Goal: Check status: Verify the current state of an ongoing process or item

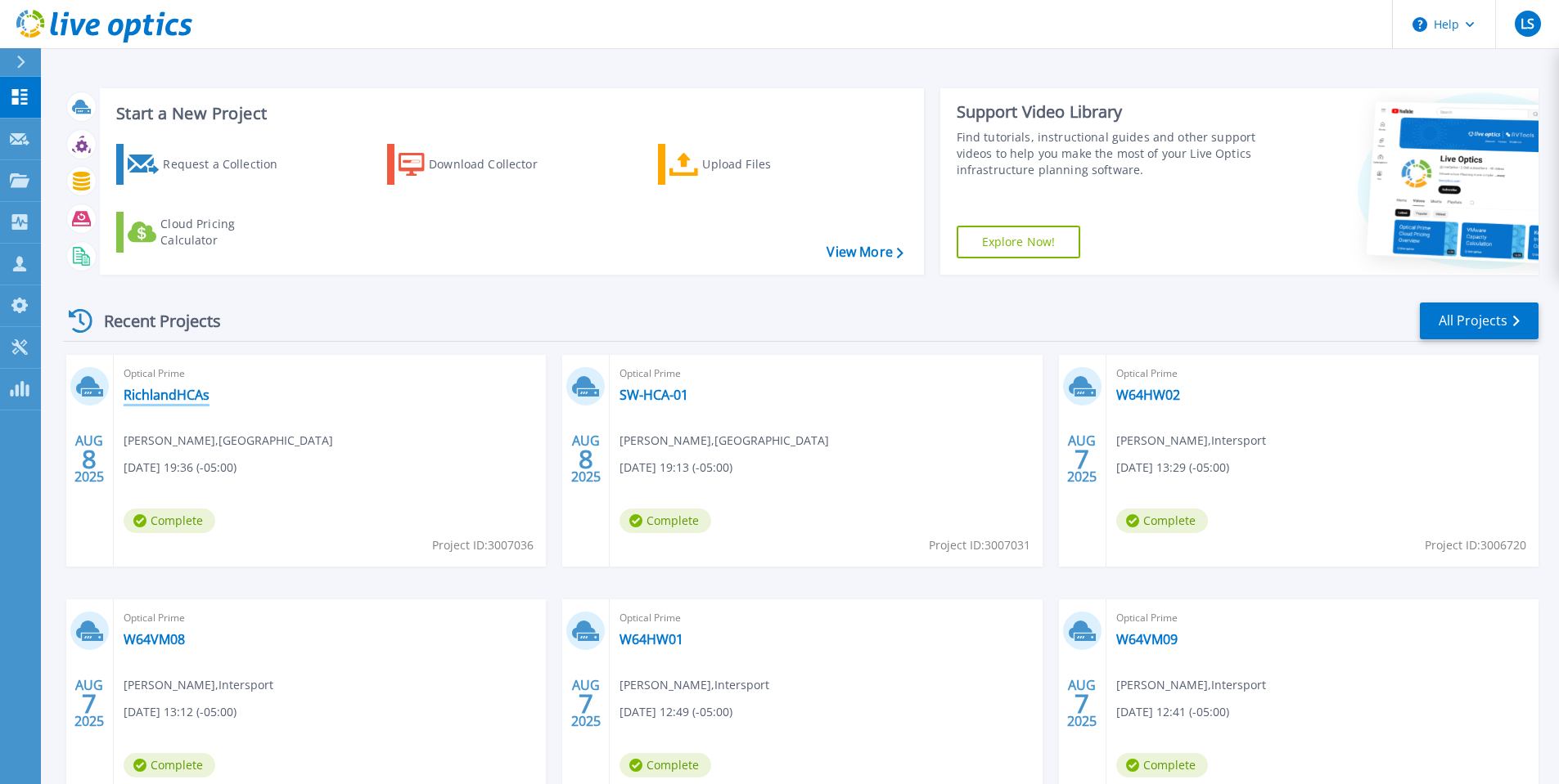
click at [199, 395] on link "RichlandHCAs" at bounding box center [167, 394] width 86 height 16
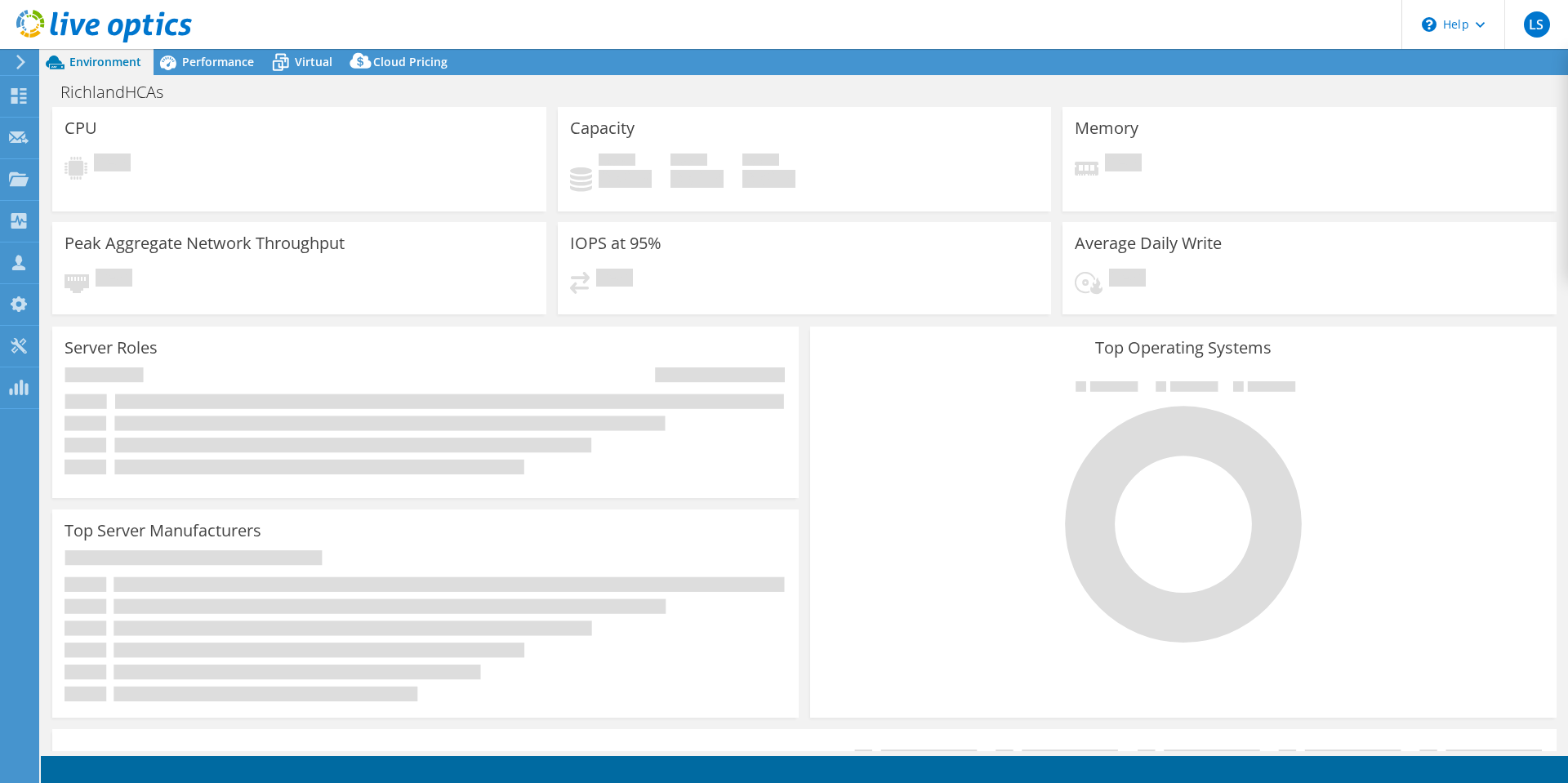
select select "USD"
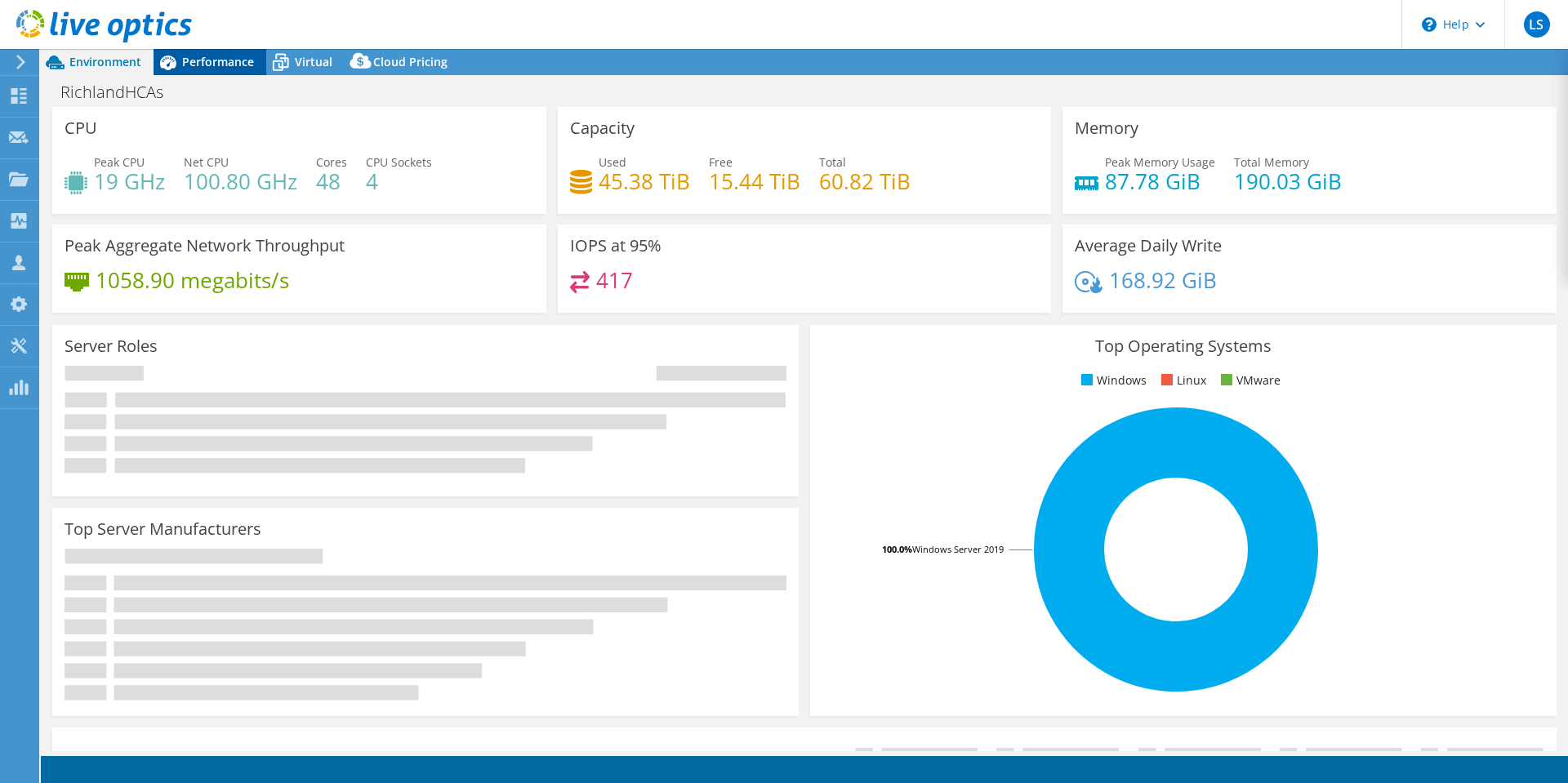
click at [217, 70] on div "Performance" at bounding box center [209, 62] width 113 height 26
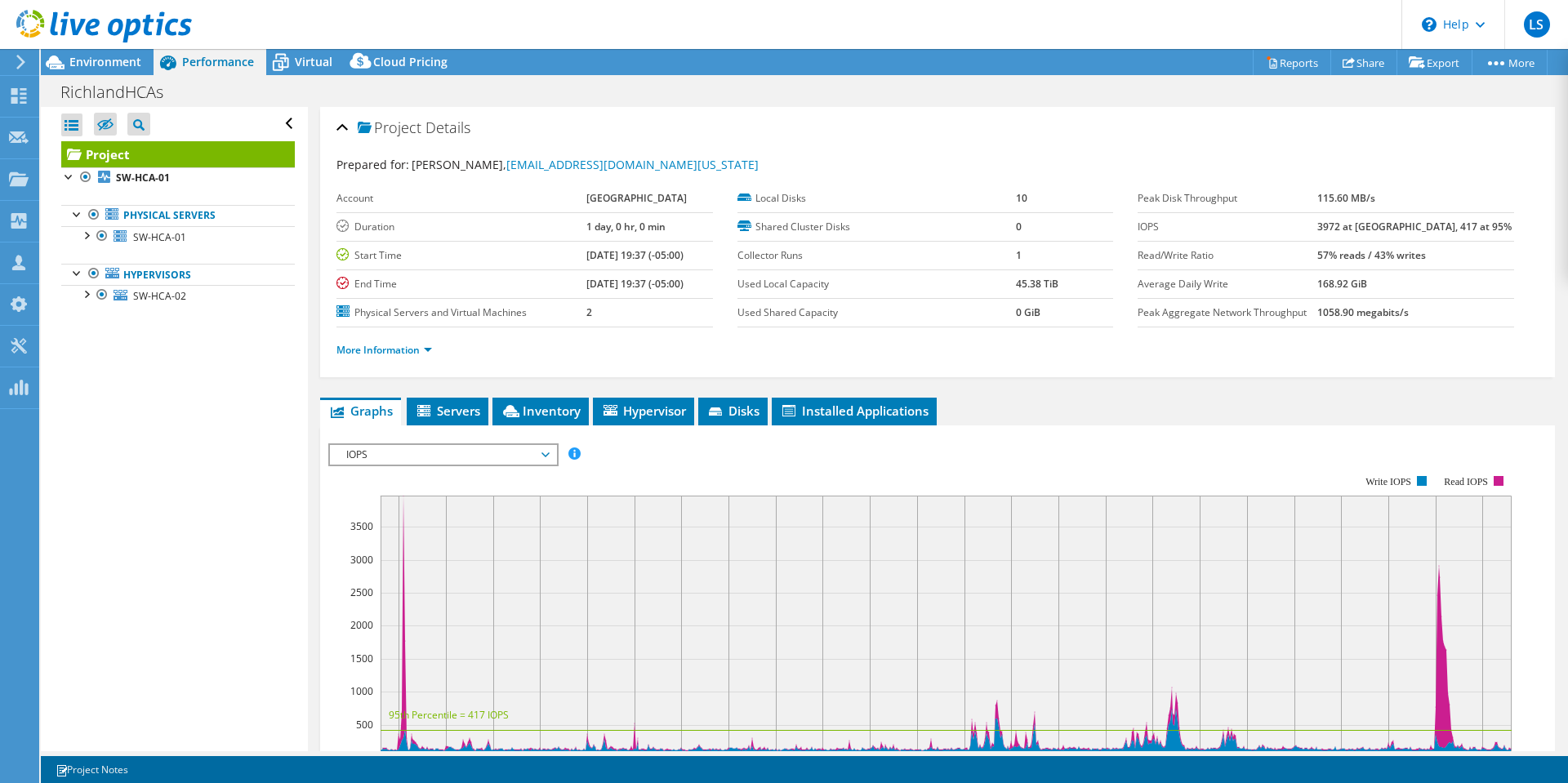
click at [118, 52] on div at bounding box center [96, 27] width 191 height 55
click at [125, 61] on span "Environment" at bounding box center [106, 62] width 72 height 16
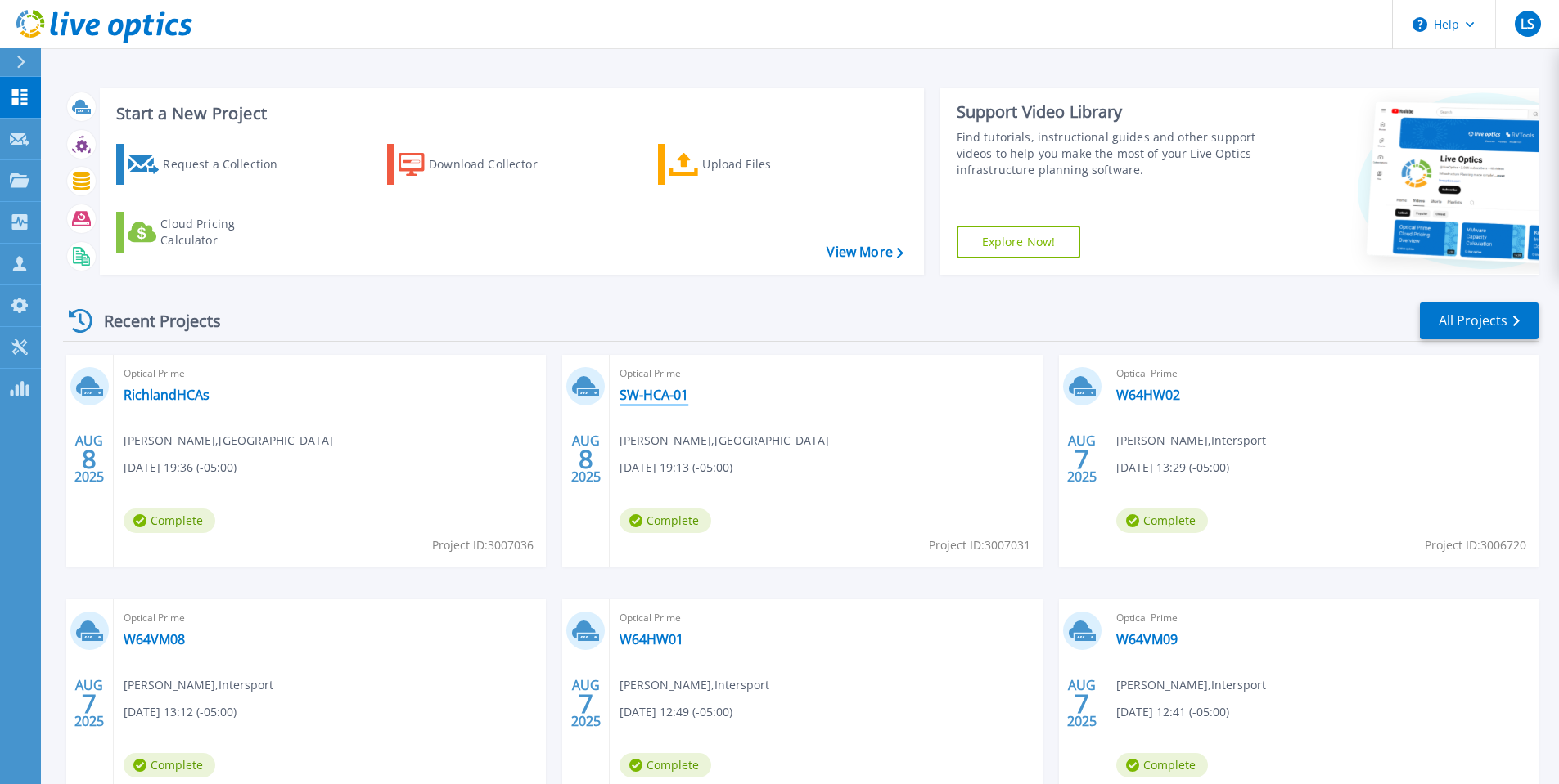
click at [662, 395] on link "SW-HCA-01" at bounding box center [654, 394] width 69 height 16
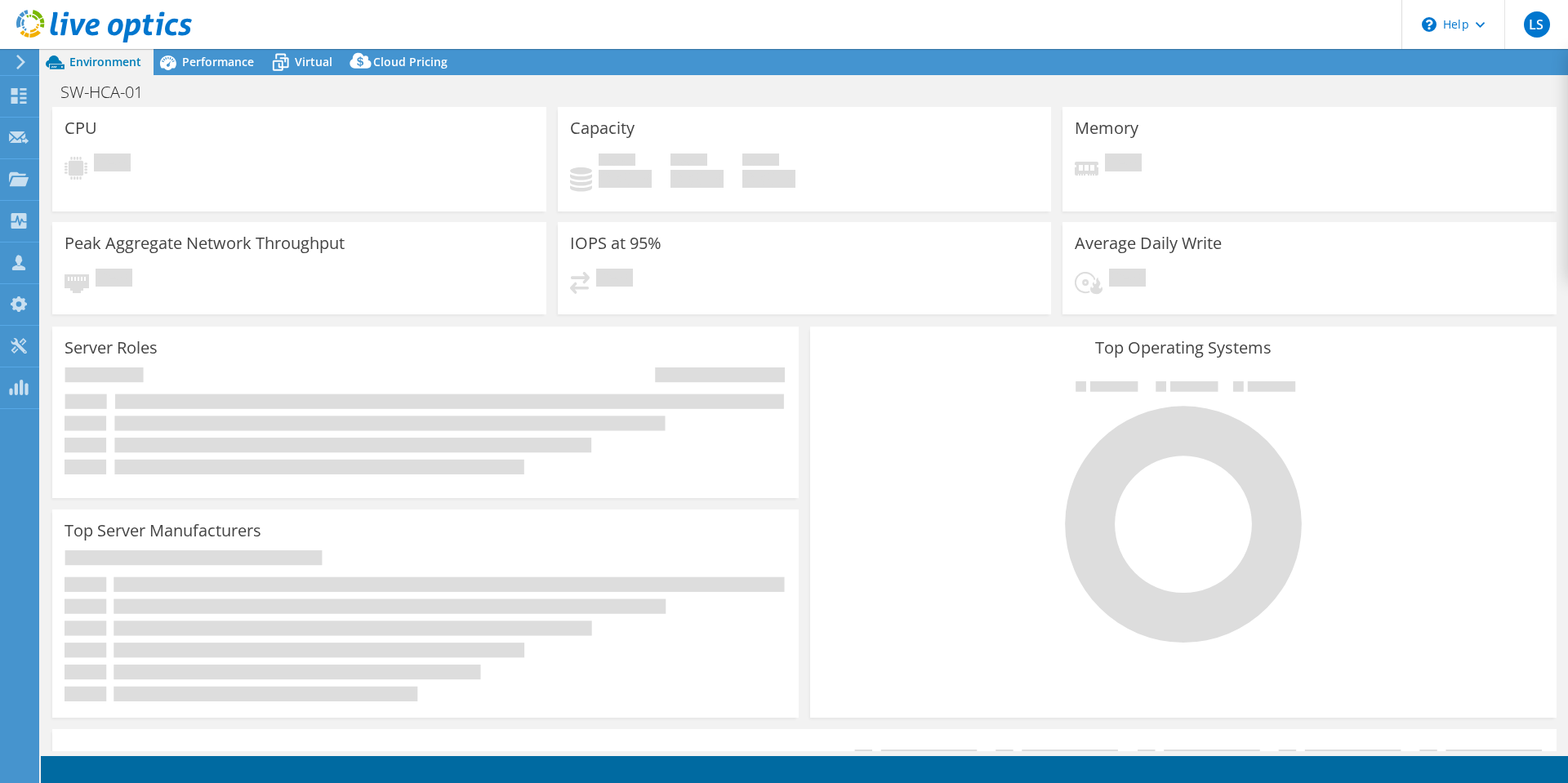
select select "USD"
